Goal: Communication & Community: Answer question/provide support

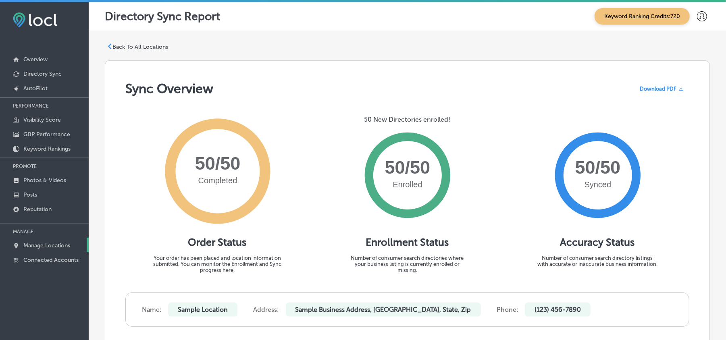
click at [48, 247] on p "Manage Locations" at bounding box center [46, 245] width 47 height 7
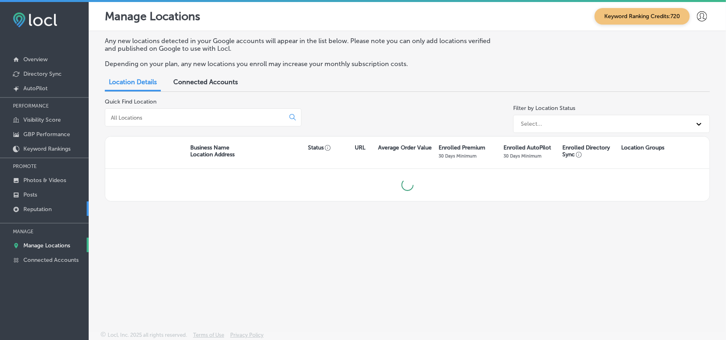
click at [44, 204] on link "Reputation" at bounding box center [44, 209] width 89 height 15
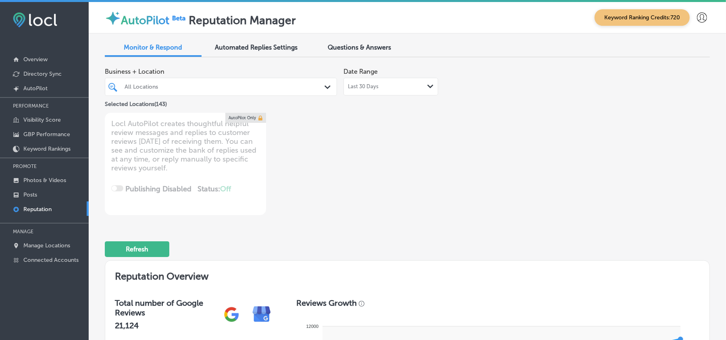
click at [212, 78] on div "All Locations Path Created with Sketch." at bounding box center [221, 87] width 232 height 18
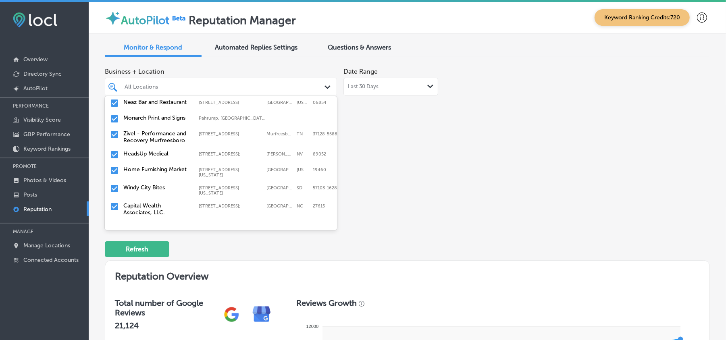
scroll to position [36, 0]
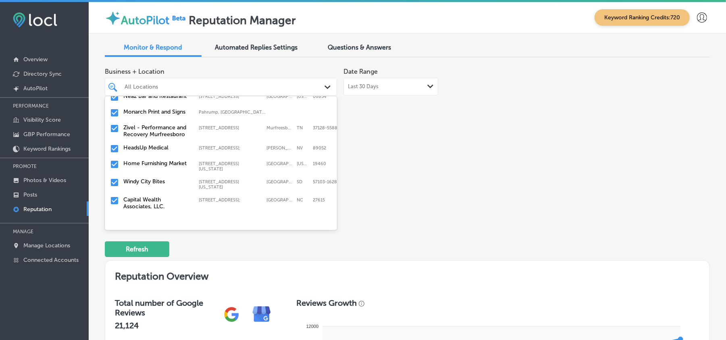
click at [116, 113] on input "checkbox" at bounding box center [115, 113] width 10 height 10
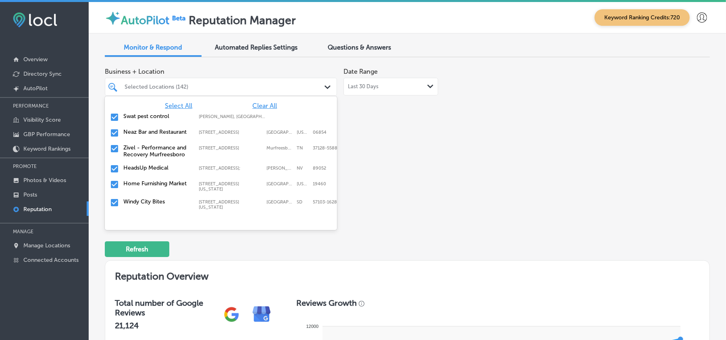
click at [256, 100] on div "Select All Clear All Swat pest control [PERSON_NAME], [GEOGRAPHIC_DATA], [GEOGR…" at bounding box center [221, 156] width 232 height 121
click at [259, 103] on span "Clear All" at bounding box center [264, 106] width 25 height 8
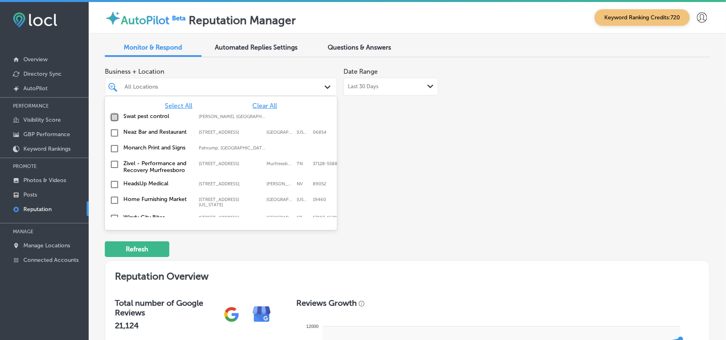
click at [113, 117] on input "checkbox" at bounding box center [115, 117] width 10 height 10
click at [110, 130] on input "checkbox" at bounding box center [115, 133] width 10 height 10
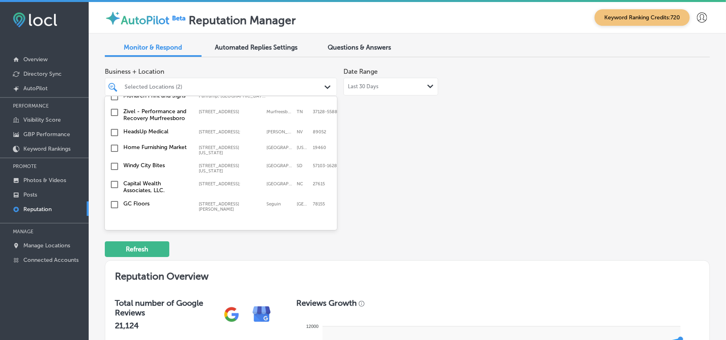
scroll to position [71, 0]
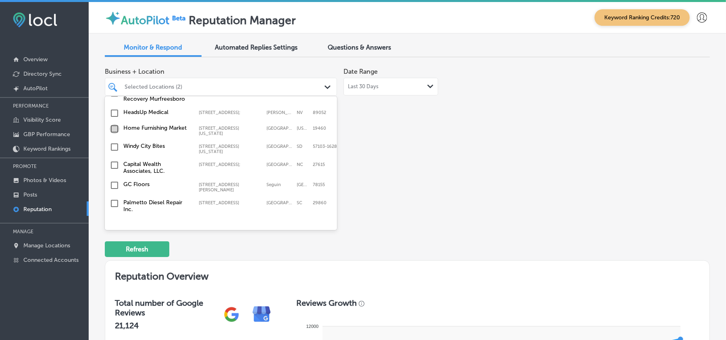
click at [113, 131] on input "checkbox" at bounding box center [115, 129] width 10 height 10
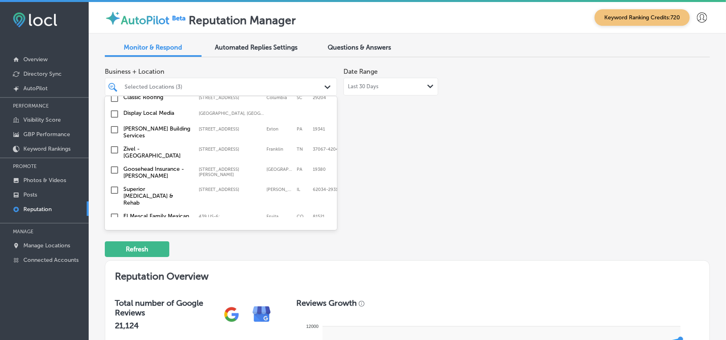
scroll to position [286, 0]
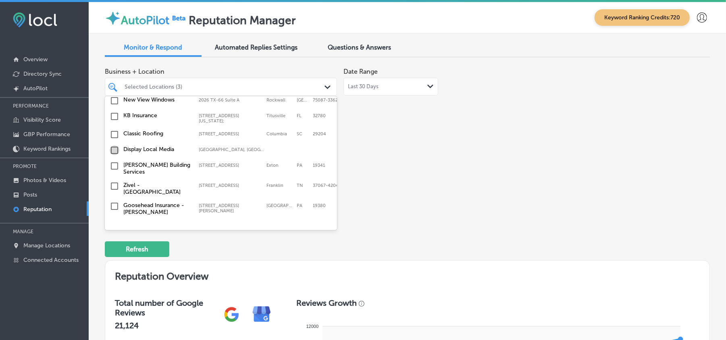
click at [112, 148] on input "checkbox" at bounding box center [115, 151] width 10 height 10
click at [113, 131] on input "checkbox" at bounding box center [115, 132] width 10 height 10
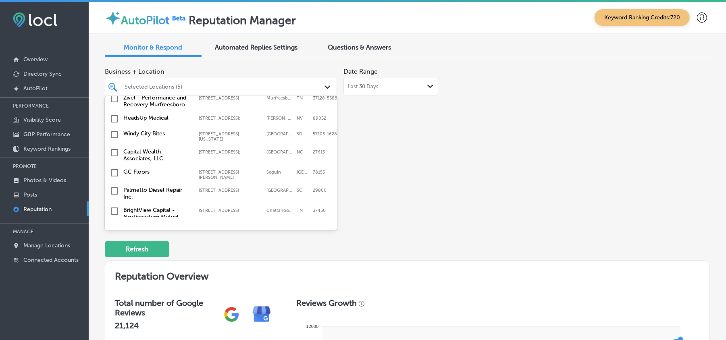
scroll to position [125, 0]
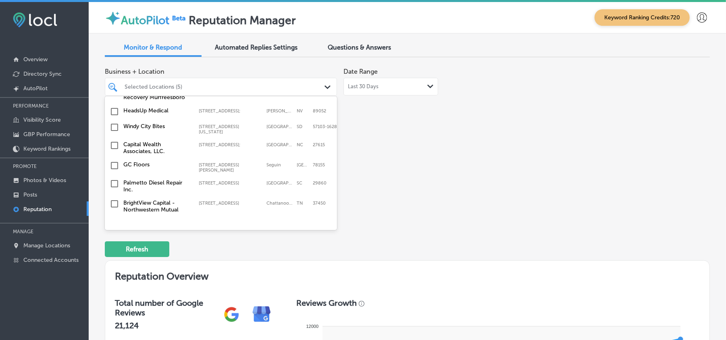
click at [113, 131] on input "checkbox" at bounding box center [115, 128] width 10 height 10
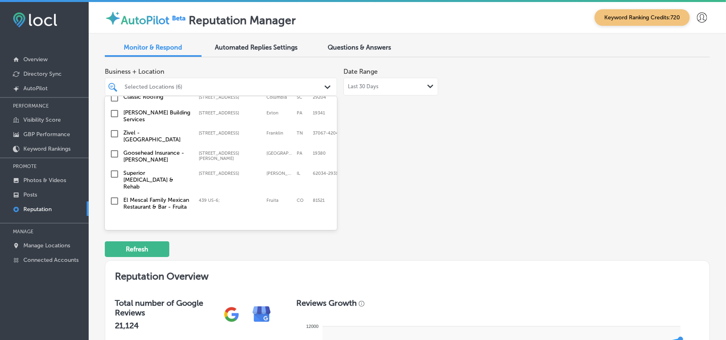
scroll to position [358, 0]
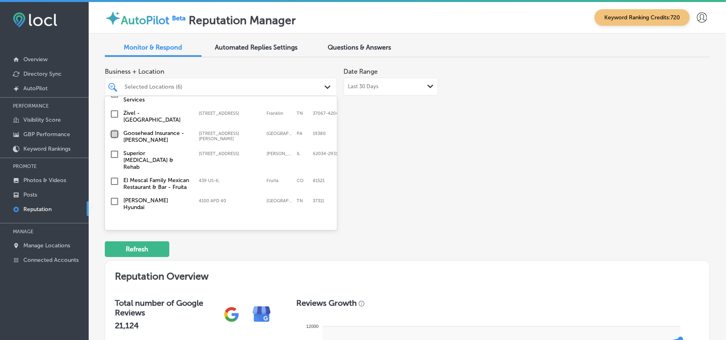
click at [113, 137] on input "checkbox" at bounding box center [115, 134] width 10 height 10
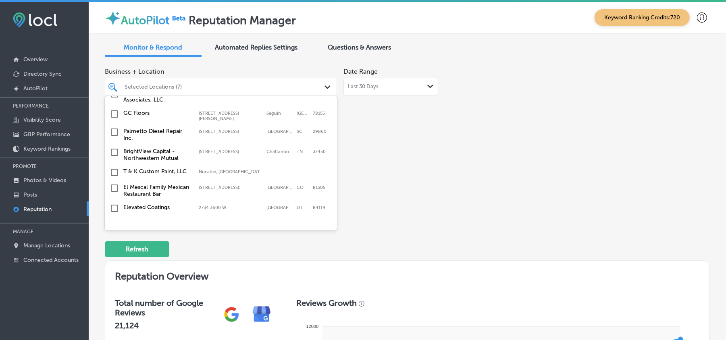
scroll to position [197, 0]
click at [115, 152] on input "checkbox" at bounding box center [115, 152] width 10 height 10
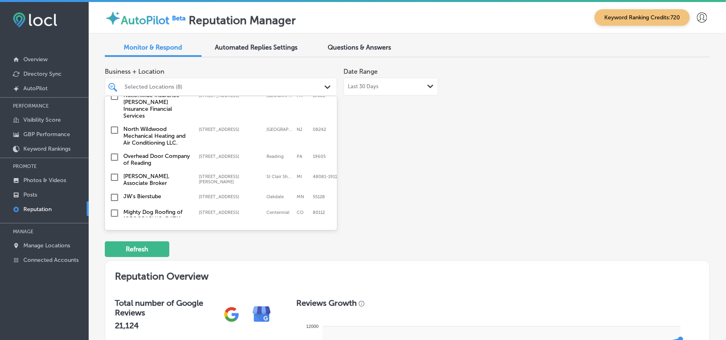
scroll to position [502, 0]
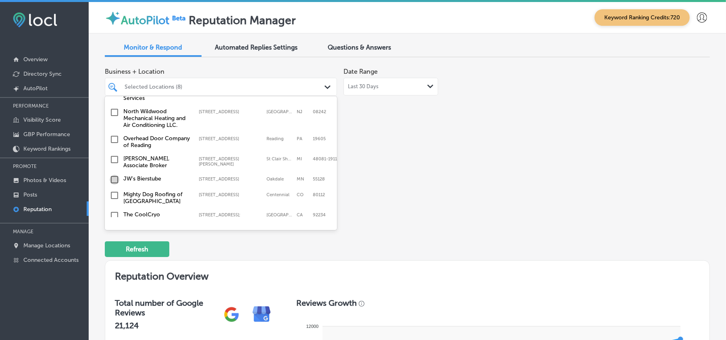
click at [117, 175] on input "checkbox" at bounding box center [115, 180] width 10 height 10
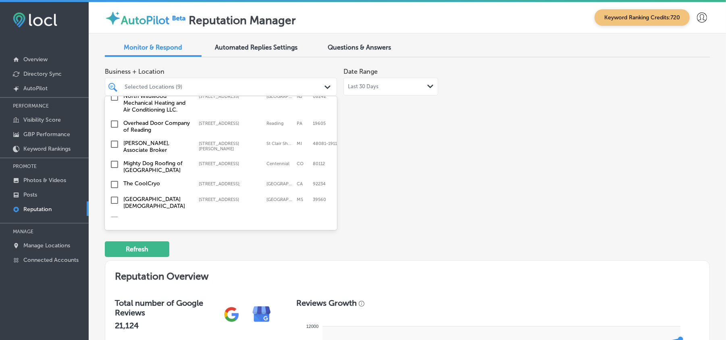
scroll to position [537, 0]
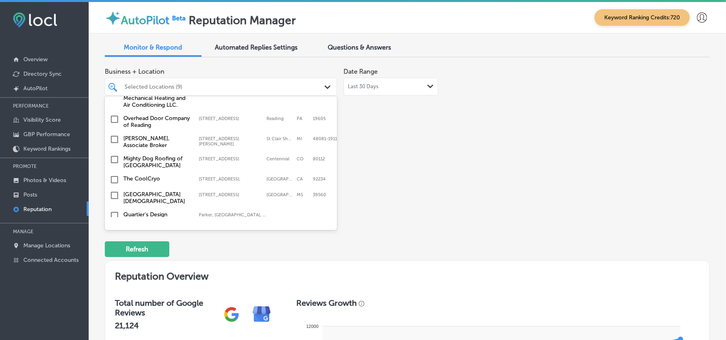
click at [113, 155] on input "checkbox" at bounding box center [115, 160] width 10 height 10
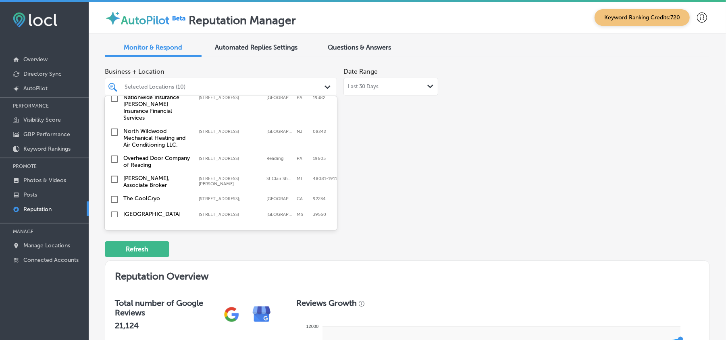
scroll to position [520, 0]
click at [115, 125] on input "checkbox" at bounding box center [115, 130] width 10 height 10
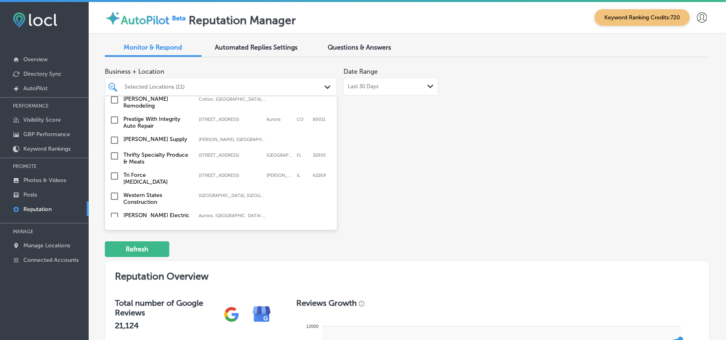
scroll to position [950, 0]
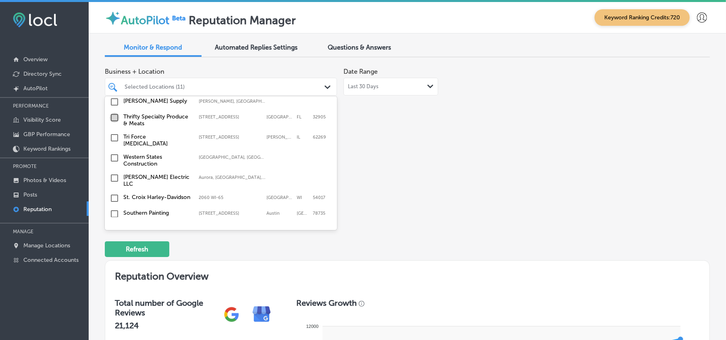
click at [113, 113] on input "checkbox" at bounding box center [115, 118] width 10 height 10
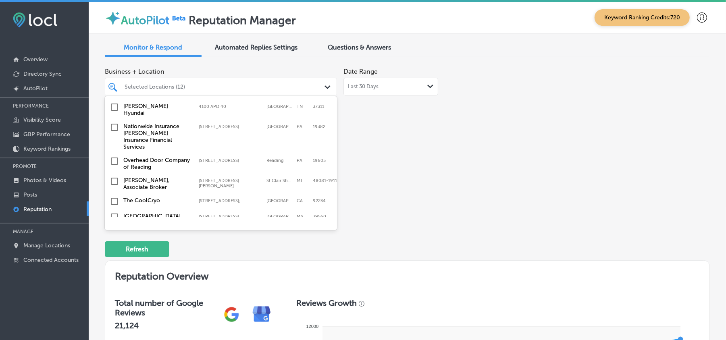
scroll to position [537, 0]
click at [112, 121] on input "checkbox" at bounding box center [115, 126] width 10 height 10
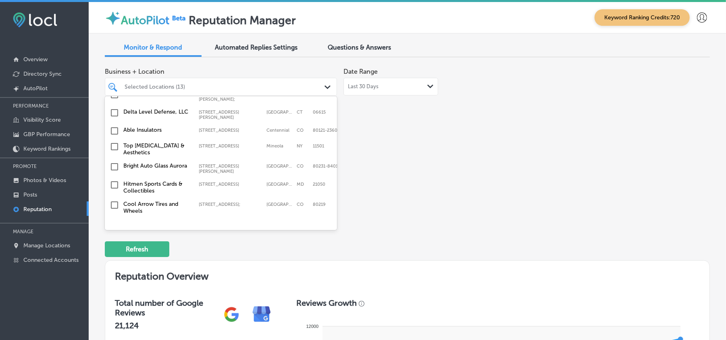
scroll to position [752, 0]
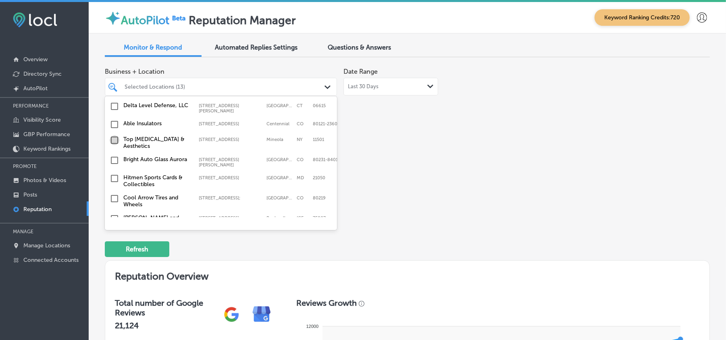
click at [115, 135] on input "checkbox" at bounding box center [115, 140] width 10 height 10
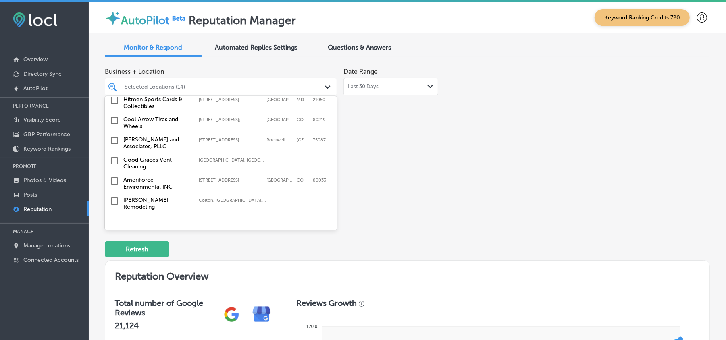
scroll to position [806, 0]
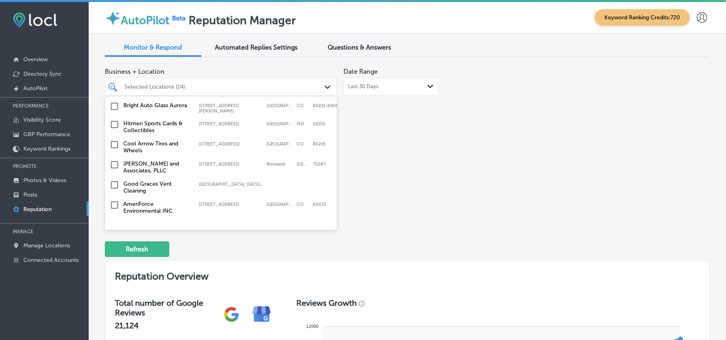
click at [115, 160] on input "checkbox" at bounding box center [115, 165] width 10 height 10
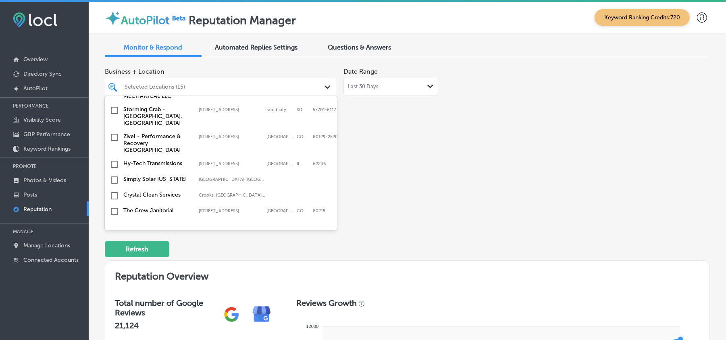
scroll to position [2545, 0]
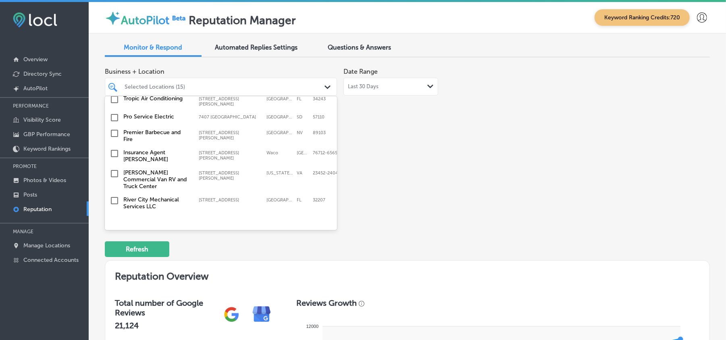
click at [116, 254] on input "checkbox" at bounding box center [115, 259] width 10 height 10
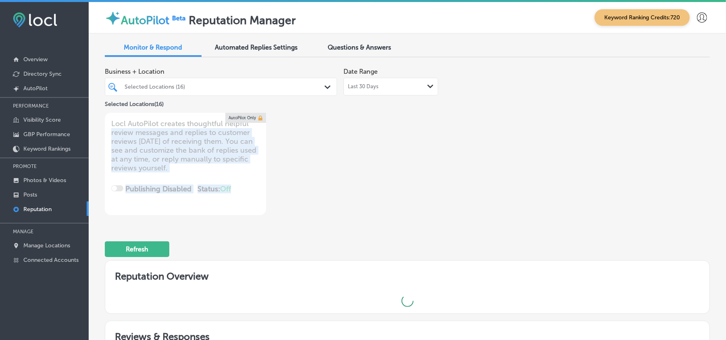
drag, startPoint x: 334, startPoint y: 111, endPoint x: 325, endPoint y: 181, distance: 70.8
click at [325, 181] on div "Business + Location Selected Locations (16) Path Created with Sketch. Selected …" at bounding box center [286, 140] width 363 height 152
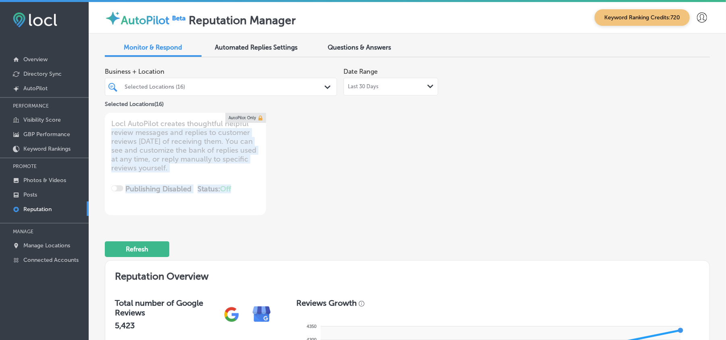
click at [281, 79] on div "Selected Locations (16) Path Created with Sketch." at bounding box center [221, 87] width 232 height 18
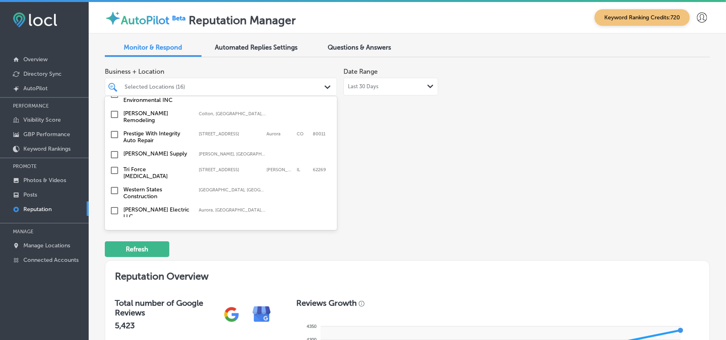
scroll to position [950, 0]
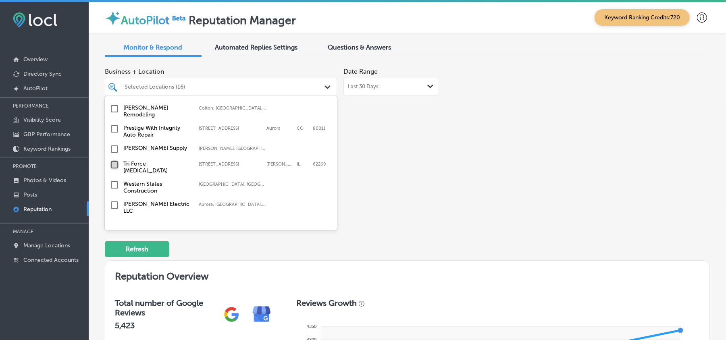
click at [113, 160] on input "checkbox" at bounding box center [115, 165] width 10 height 10
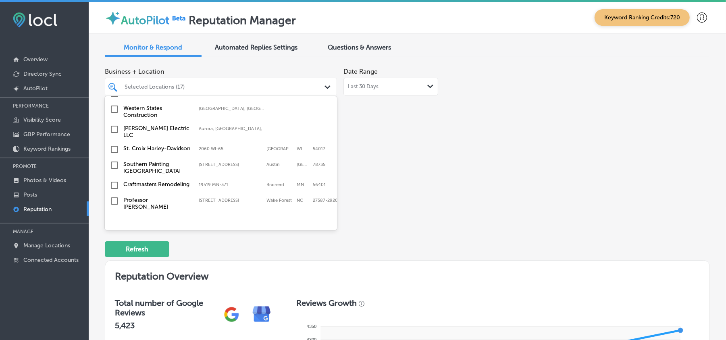
scroll to position [1039, 0]
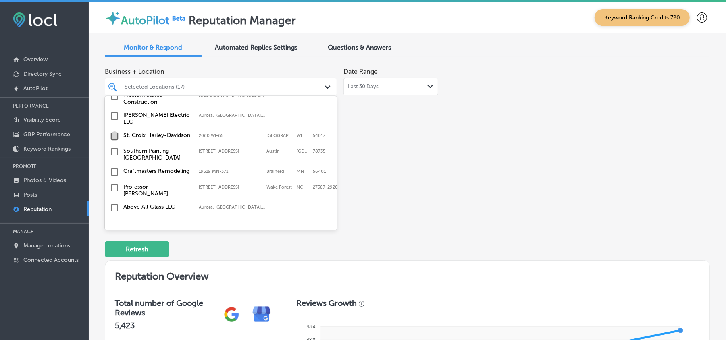
click at [115, 131] on input "checkbox" at bounding box center [115, 136] width 10 height 10
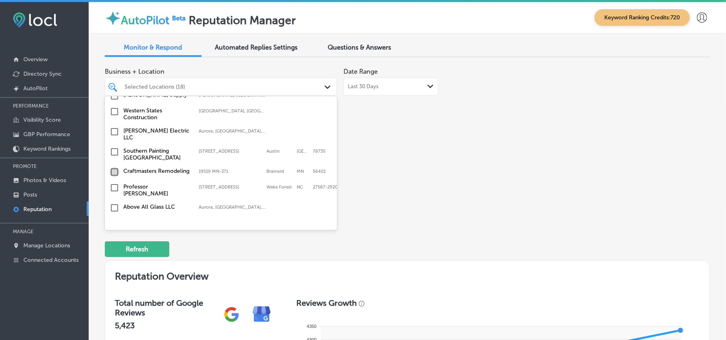
click at [113, 167] on input "checkbox" at bounding box center [115, 172] width 10 height 10
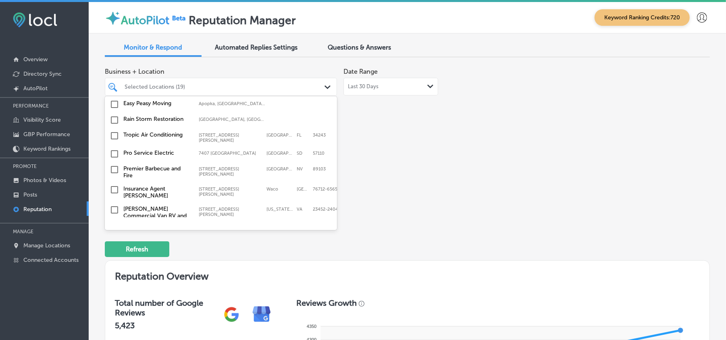
scroll to position [2527, 0]
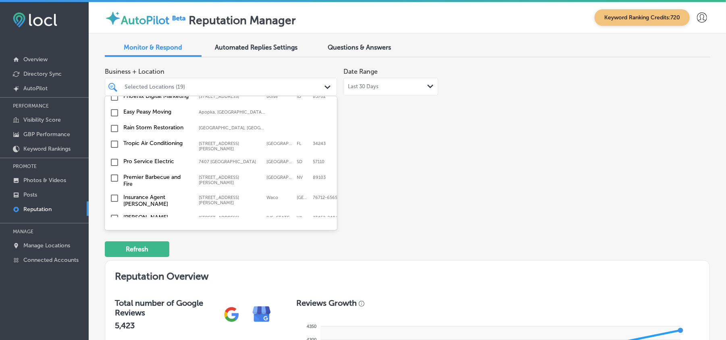
click at [113, 261] on input "checkbox" at bounding box center [115, 266] width 10 height 10
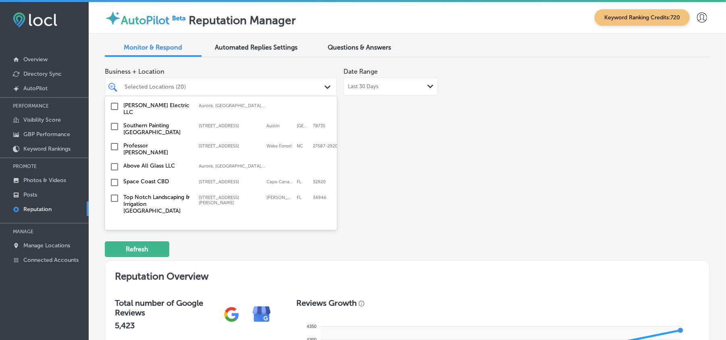
scroll to position [1075, 0]
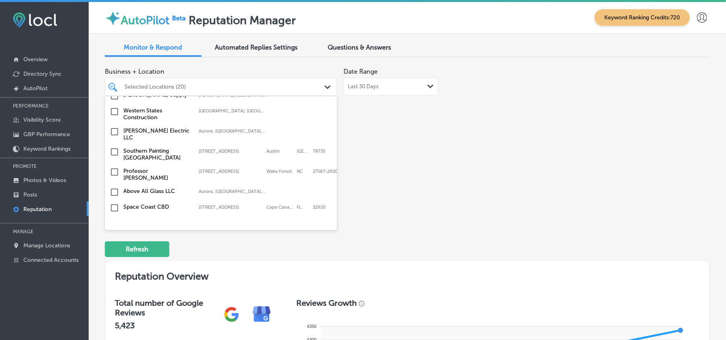
click at [113, 167] on input "checkbox" at bounding box center [115, 172] width 10 height 10
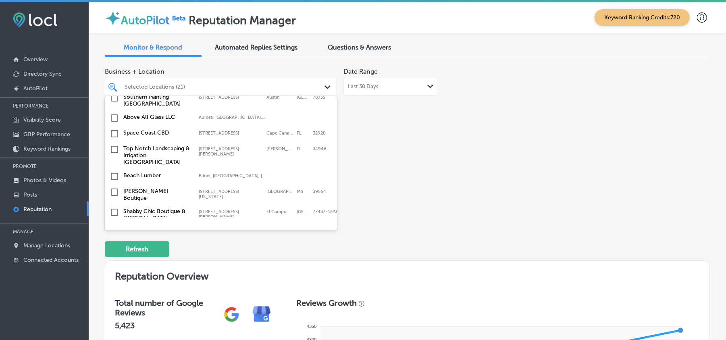
scroll to position [1147, 0]
click at [114, 147] on input "checkbox" at bounding box center [115, 152] width 10 height 10
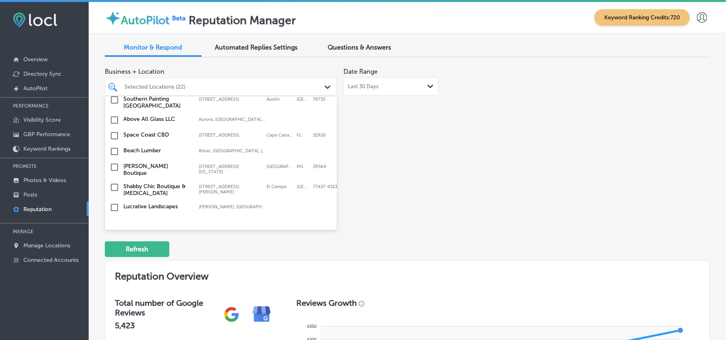
scroll to position [1165, 0]
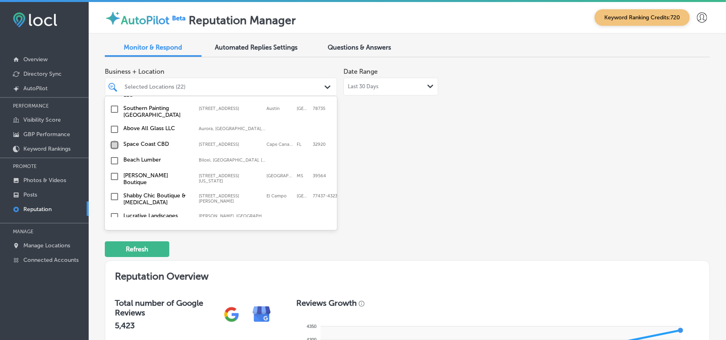
click at [115, 140] on input "checkbox" at bounding box center [115, 145] width 10 height 10
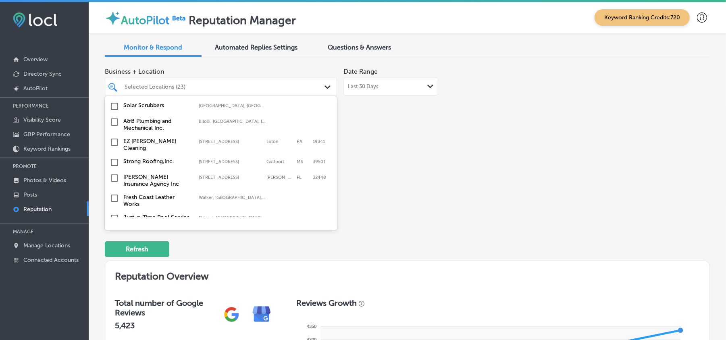
scroll to position [1274, 0]
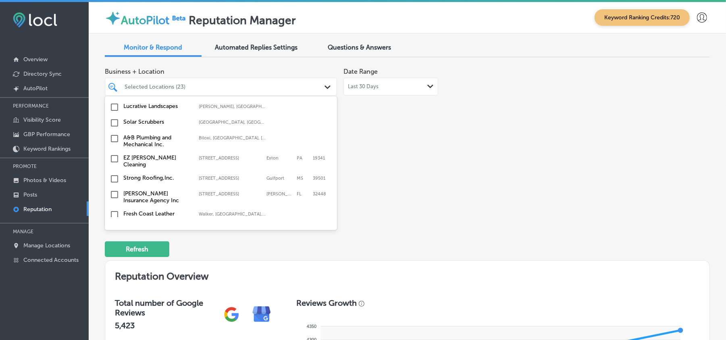
click at [113, 154] on input "checkbox" at bounding box center [115, 159] width 10 height 10
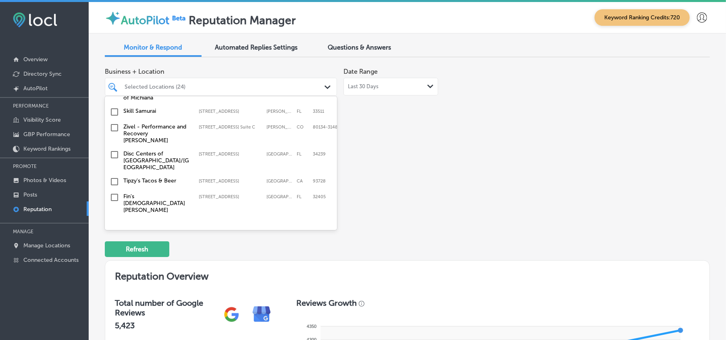
scroll to position [1505, 0]
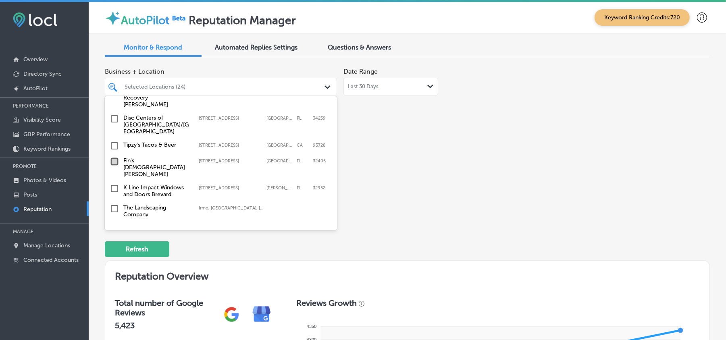
click at [112, 157] on input "checkbox" at bounding box center [115, 162] width 10 height 10
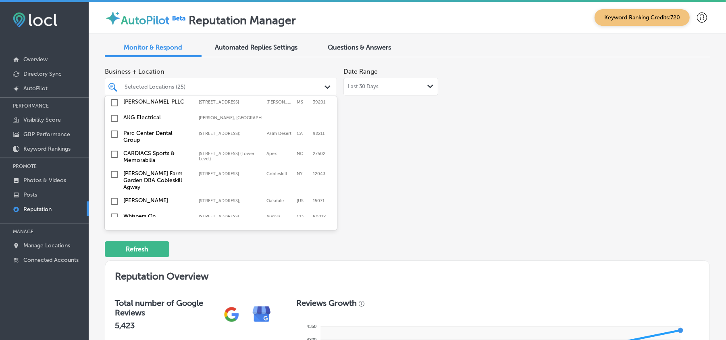
scroll to position [1899, 0]
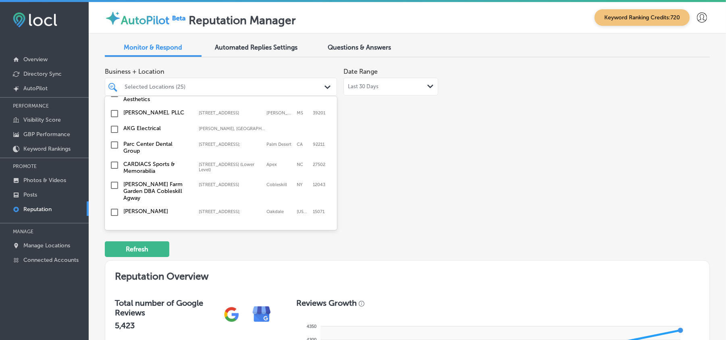
click at [112, 244] on input "checkbox" at bounding box center [115, 249] width 10 height 10
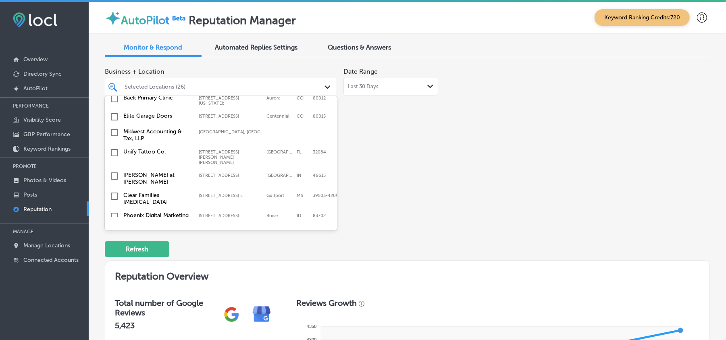
scroll to position [2420, 0]
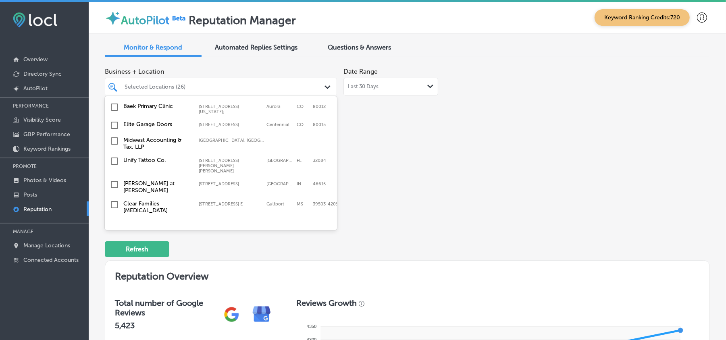
click at [115, 236] on input "checkbox" at bounding box center [115, 241] width 10 height 10
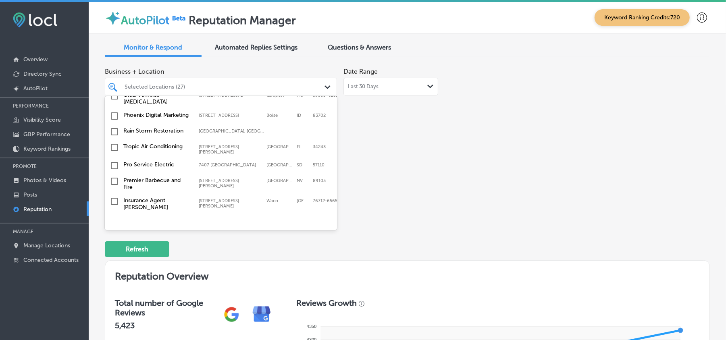
scroll to position [2545, 0]
click at [112, 243] on input "checkbox" at bounding box center [115, 248] width 10 height 10
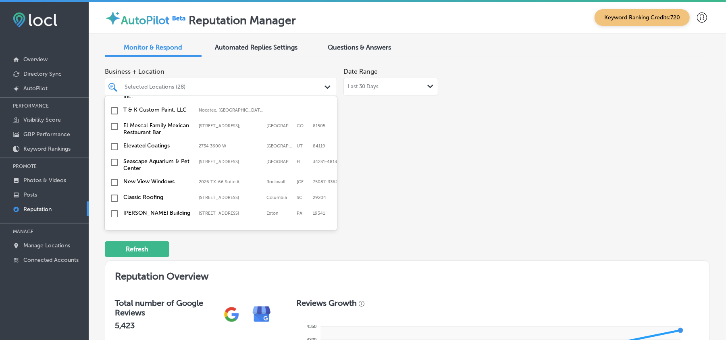
scroll to position [875, 0]
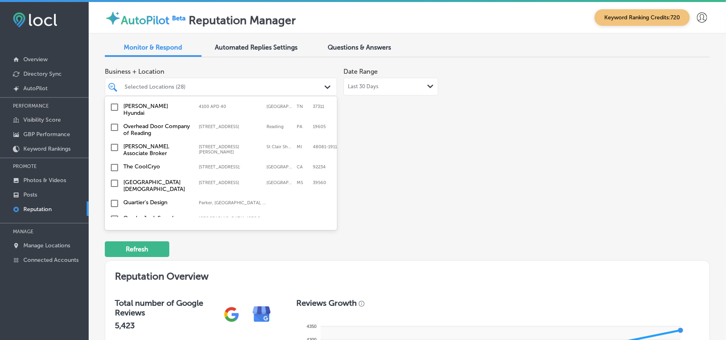
drag, startPoint x: 325, startPoint y: 145, endPoint x: 325, endPoint y: 150, distance: 4.8
click at [325, 149] on div "Select All Clear All Swat pest control [PERSON_NAME], [GEOGRAPHIC_DATA], [GEOGR…" at bounding box center [221, 156] width 232 height 121
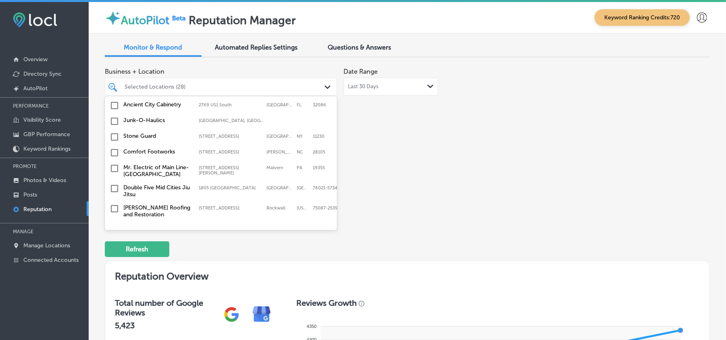
scroll to position [2330, 0]
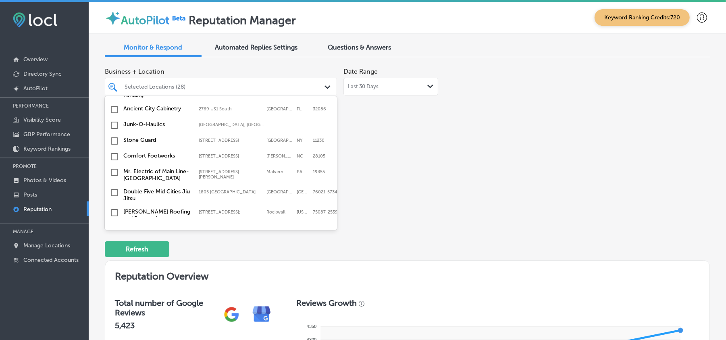
click at [115, 246] on input "checkbox" at bounding box center [115, 251] width 10 height 10
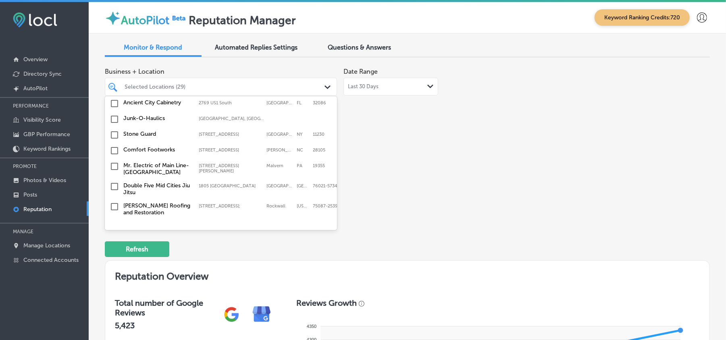
scroll to position [2347, 0]
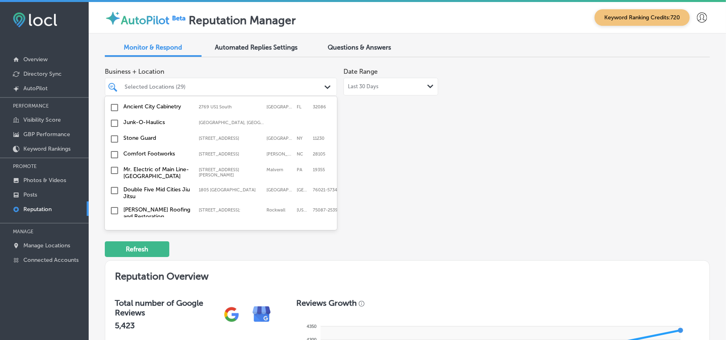
click at [116, 226] on input "checkbox" at bounding box center [115, 231] width 10 height 10
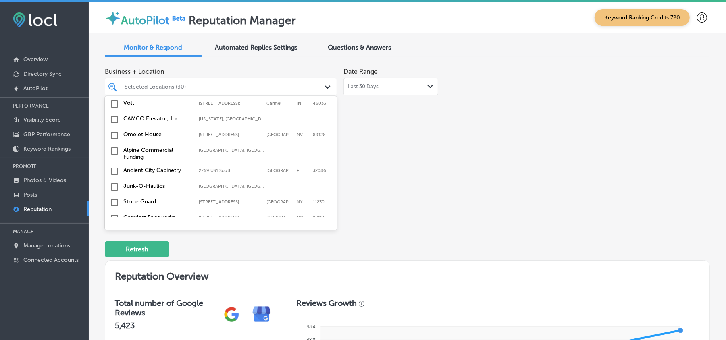
scroll to position [2294, 0]
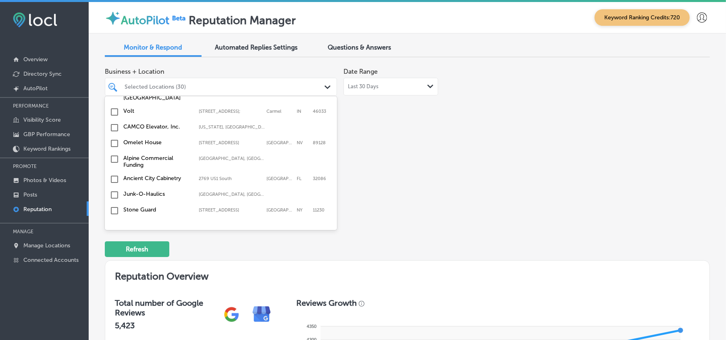
click at [116, 258] on input "checkbox" at bounding box center [115, 263] width 10 height 10
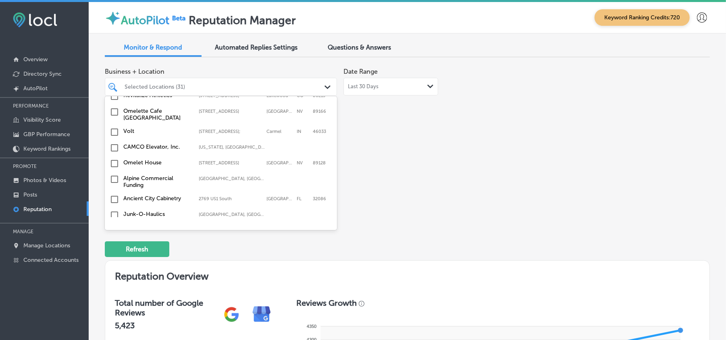
click at [115, 242] on input "checkbox" at bounding box center [115, 247] width 10 height 10
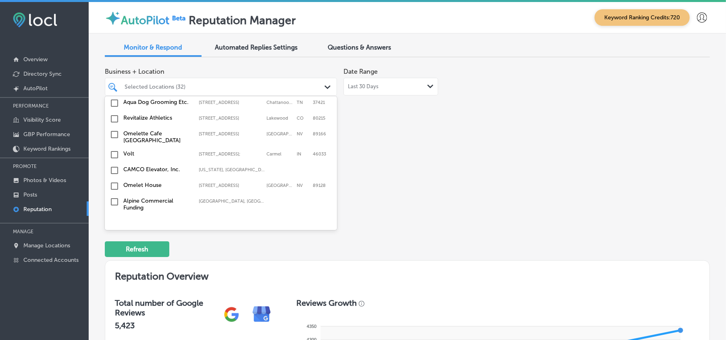
scroll to position [2258, 0]
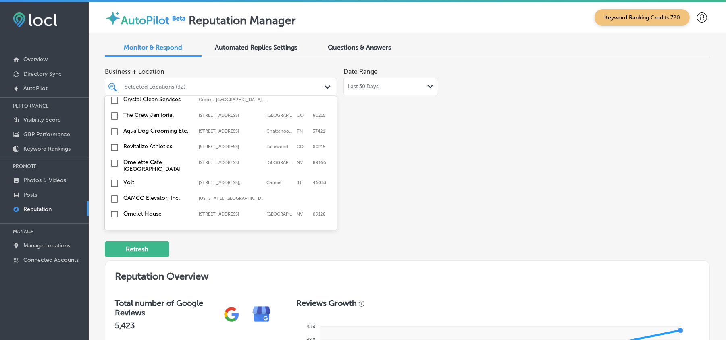
click at [112, 262] on input "checkbox" at bounding box center [115, 267] width 10 height 10
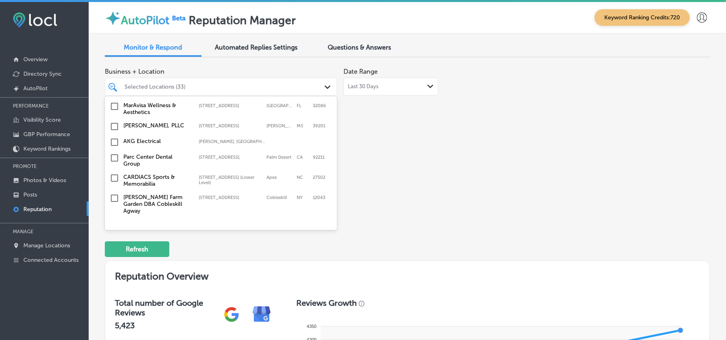
scroll to position [2025, 0]
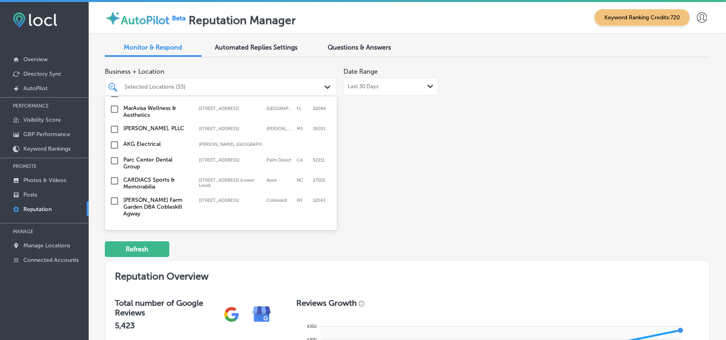
click at [114, 239] on input "checkbox" at bounding box center [115, 244] width 10 height 10
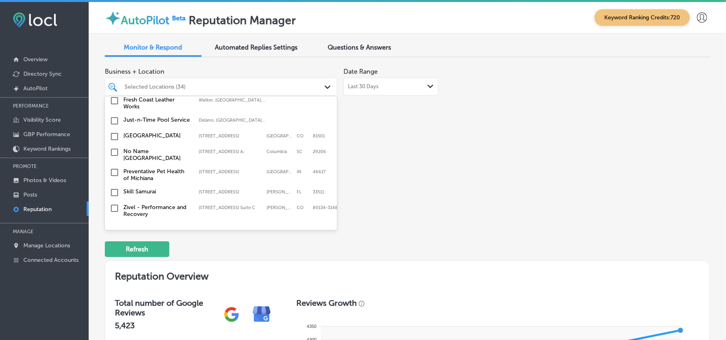
scroll to position [1560, 0]
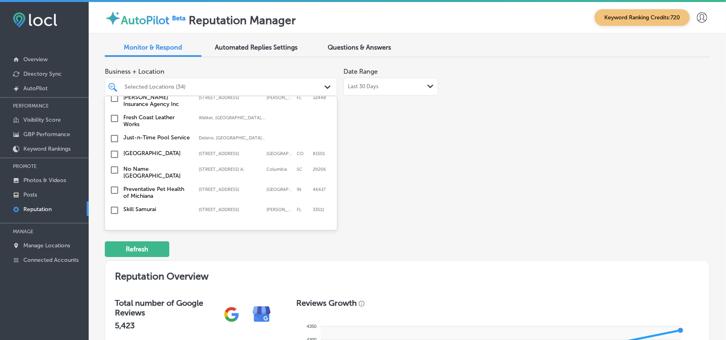
click at [115, 206] on input "checkbox" at bounding box center [115, 211] width 10 height 10
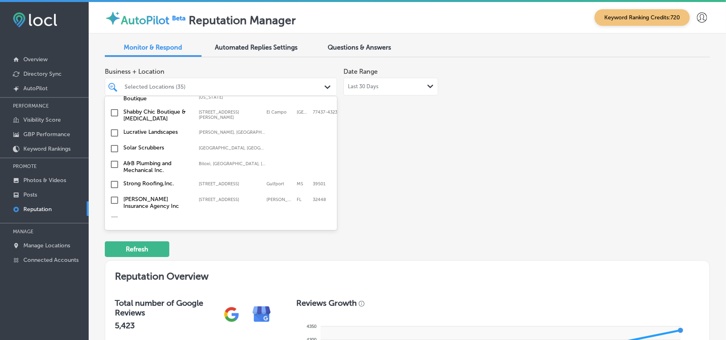
scroll to position [1470, 0]
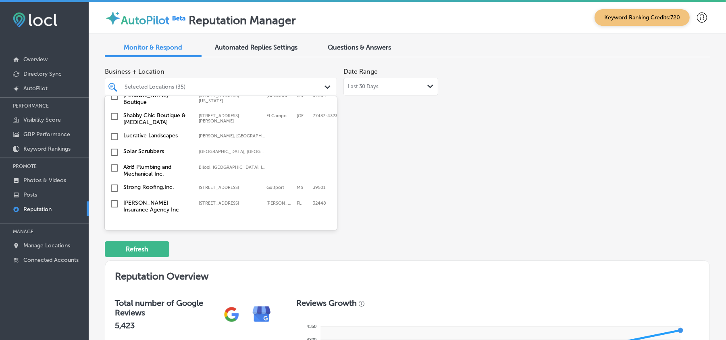
click at [117, 239] on input "checkbox" at bounding box center [115, 244] width 10 height 10
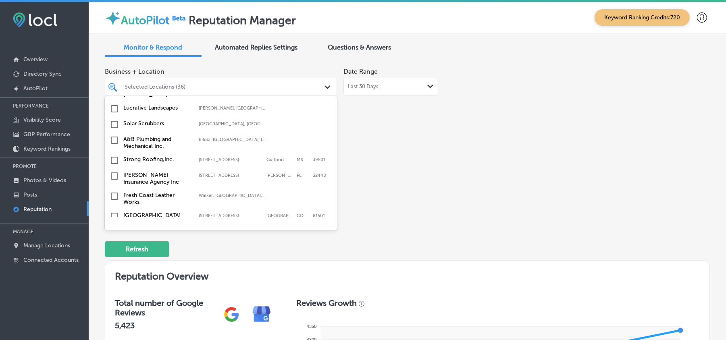
scroll to position [1505, 0]
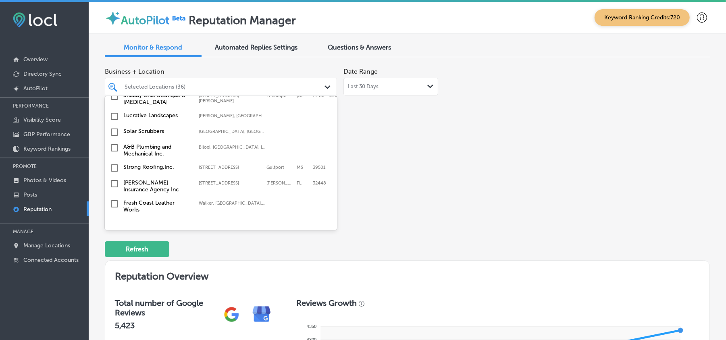
click at [115, 219] on input "checkbox" at bounding box center [115, 224] width 10 height 10
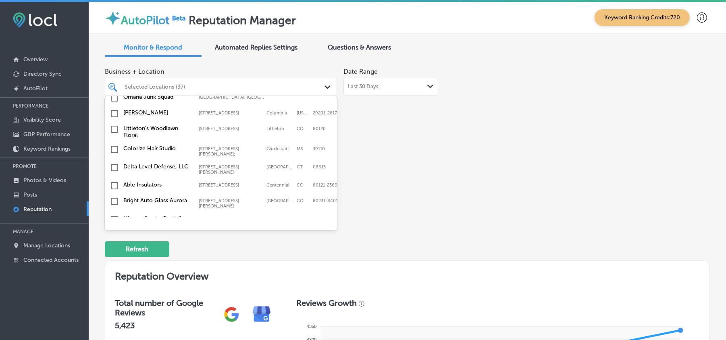
scroll to position [1147, 0]
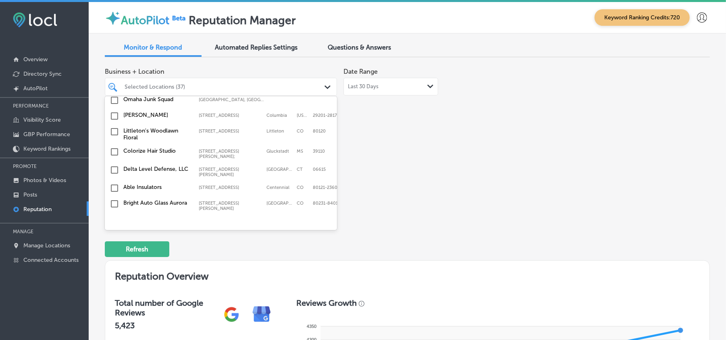
click at [112, 183] on input "checkbox" at bounding box center [115, 188] width 10 height 10
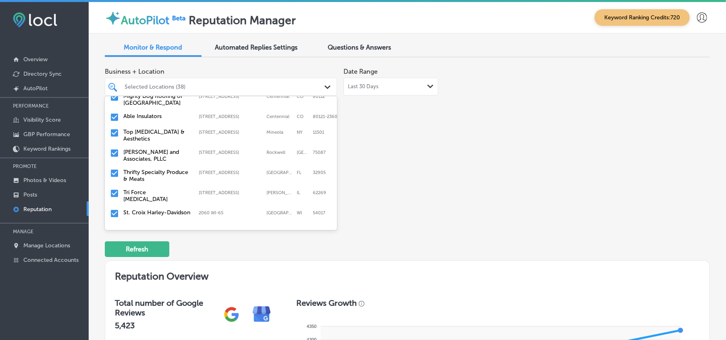
scroll to position [286, 0]
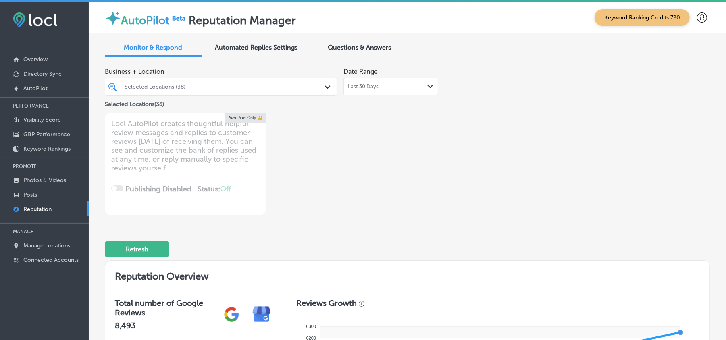
click at [389, 90] on div "Last 30 Days Path Created with Sketch." at bounding box center [391, 87] width 95 height 18
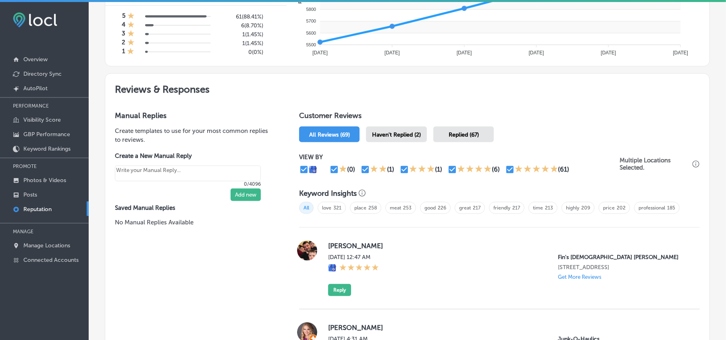
click at [399, 133] on div "Haven't Replied (2)" at bounding box center [396, 135] width 61 height 16
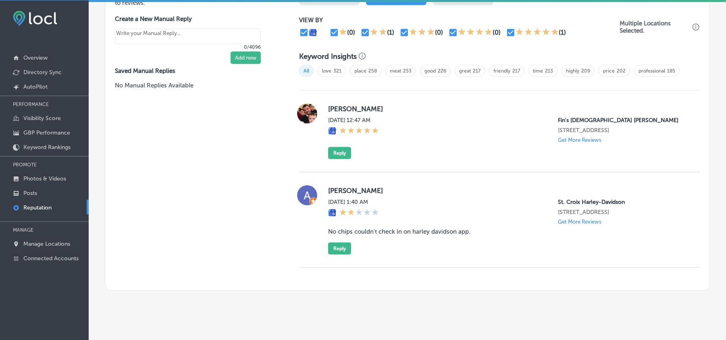
scroll to position [529, 0]
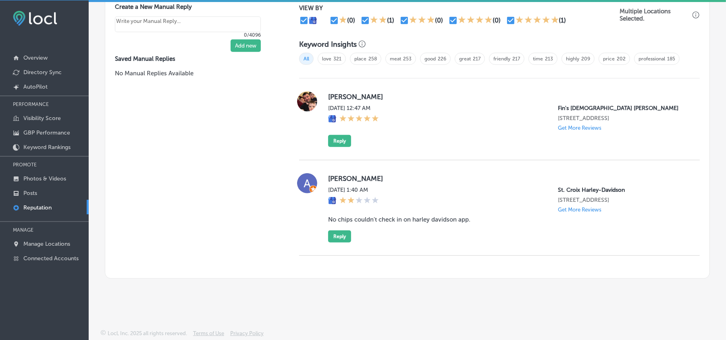
click at [489, 223] on blockquote "No chips couldn't check in on harley davidson app." at bounding box center [507, 219] width 359 height 7
click at [329, 234] on button "Reply" at bounding box center [339, 237] width 23 height 12
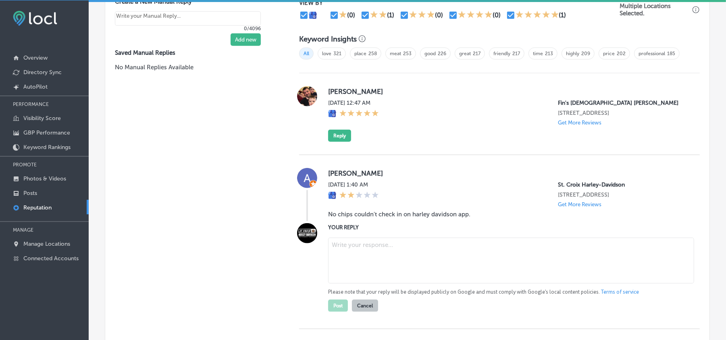
click at [392, 272] on textarea at bounding box center [511, 261] width 366 height 46
type textarea "x"
paste textarea "Hi [PERSON_NAME], thank you for your feedback, and we apologize for the inconve…"
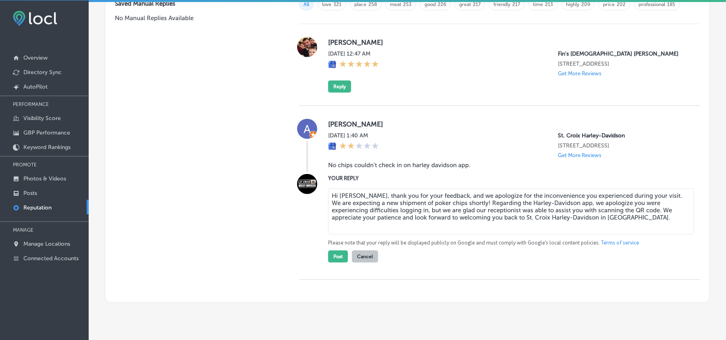
scroll to position [583, 0]
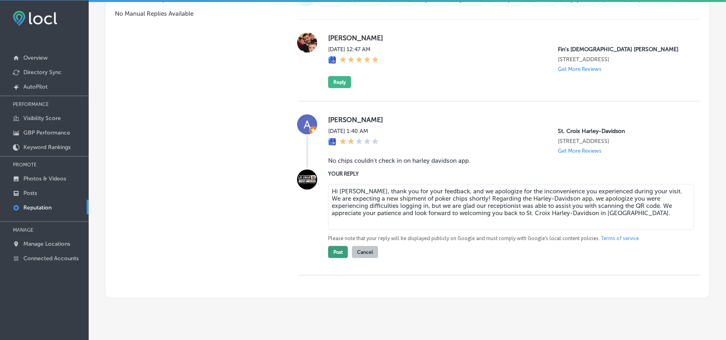
type textarea "Hi [PERSON_NAME], thank you for your feedback, and we apologize for the inconve…"
click at [330, 257] on button "Post" at bounding box center [338, 252] width 20 height 12
type textarea "x"
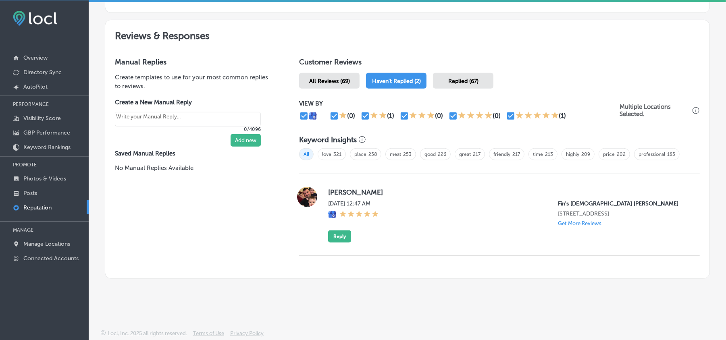
drag, startPoint x: 336, startPoint y: 192, endPoint x: 357, endPoint y: 192, distance: 21.4
click at [357, 192] on label "[PERSON_NAME]" at bounding box center [507, 192] width 359 height 8
drag, startPoint x: 331, startPoint y: 192, endPoint x: 391, endPoint y: 192, distance: 60.5
click at [391, 192] on div "[PERSON_NAME] [DATE] 12:47 AM Fin's Japanese Sushi Grill [STREET_ADDRESS] Get M…" at bounding box center [499, 215] width 401 height 56
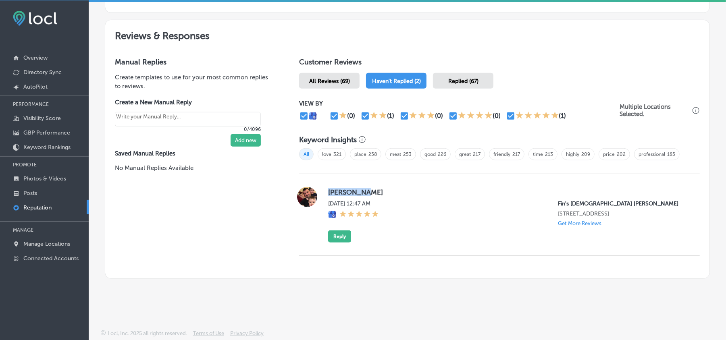
copy label "[PERSON_NAME]"
